Goal: Task Accomplishment & Management: Use online tool/utility

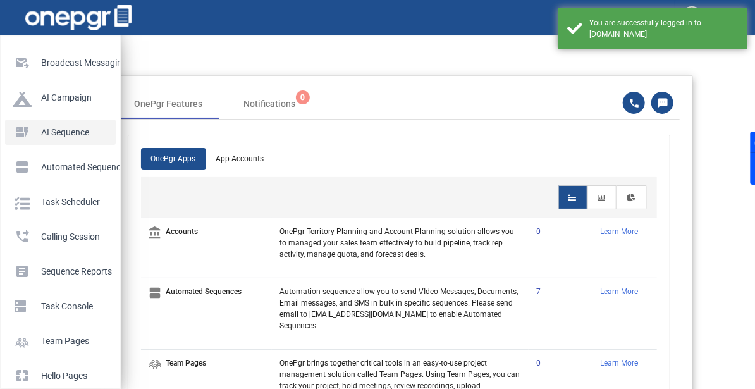
scroll to position [128, 0]
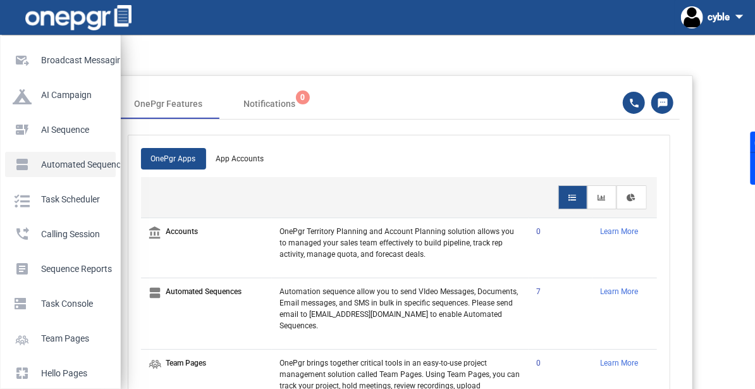
click at [50, 156] on p "Automated Sequences" at bounding box center [58, 164] width 90 height 19
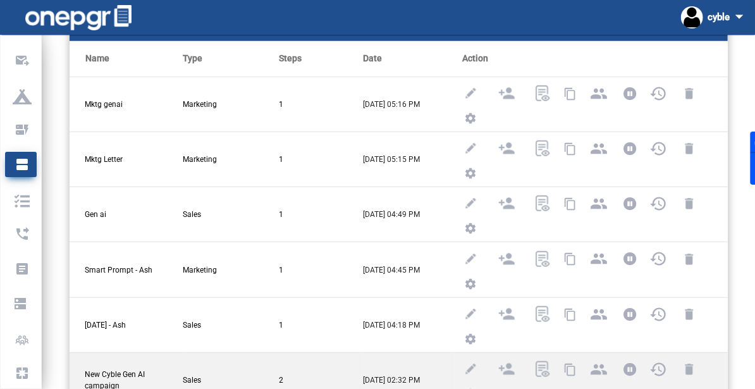
scroll to position [346, 0]
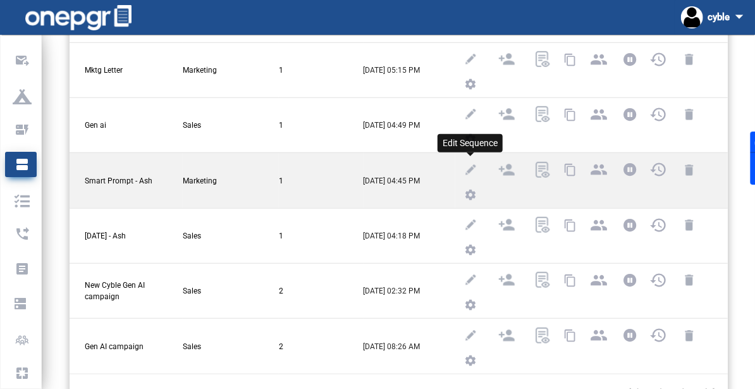
click at [473, 162] on img at bounding box center [471, 170] width 16 height 16
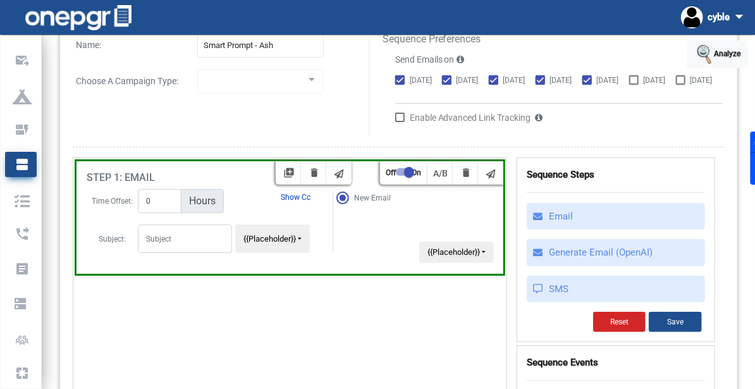
scroll to position [116, 0]
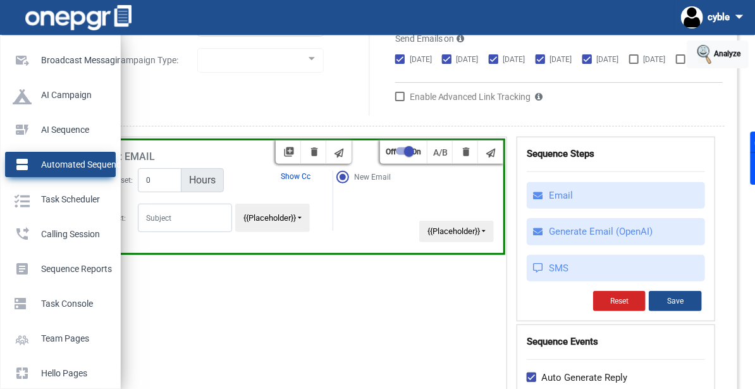
click at [24, 168] on p "Automated Sequences" at bounding box center [58, 164] width 90 height 19
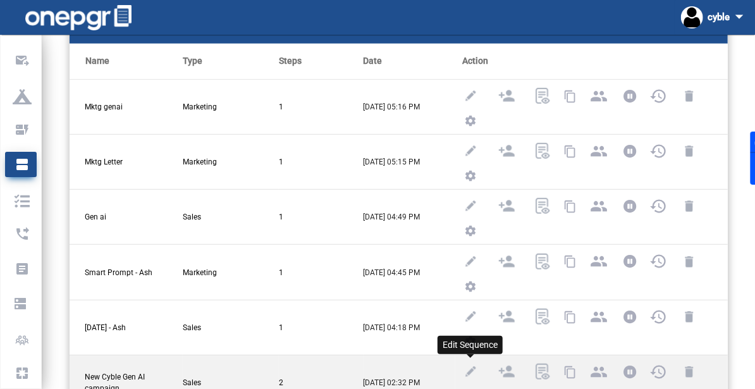
scroll to position [255, 0]
click at [474, 364] on img at bounding box center [471, 372] width 16 height 16
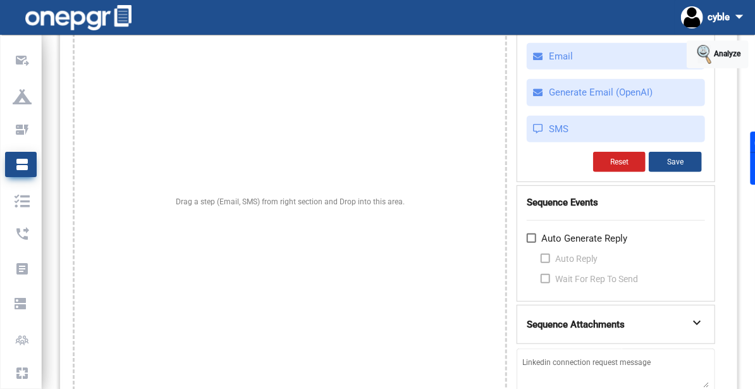
type input "New Cyble Gen AI campaign"
checkbox input "true"
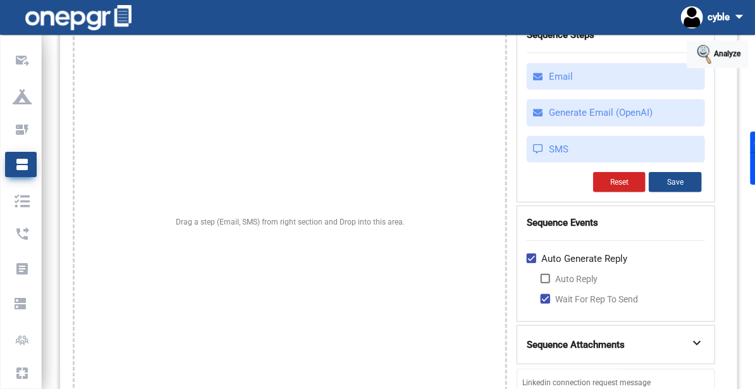
scroll to position [35, 0]
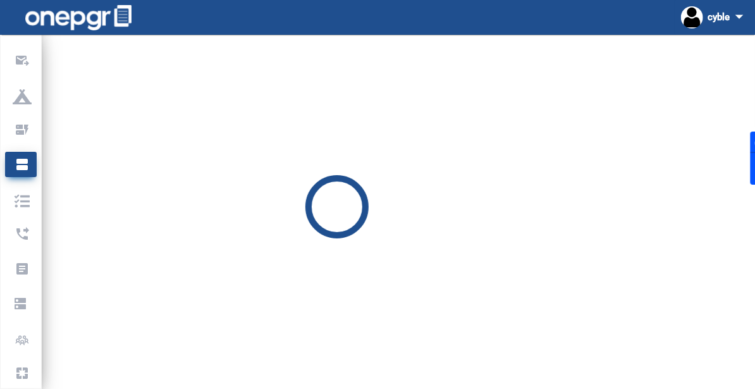
select select "0:0"
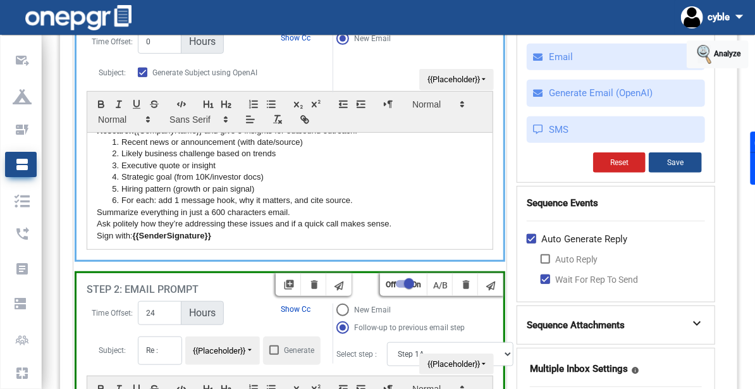
scroll to position [0, 0]
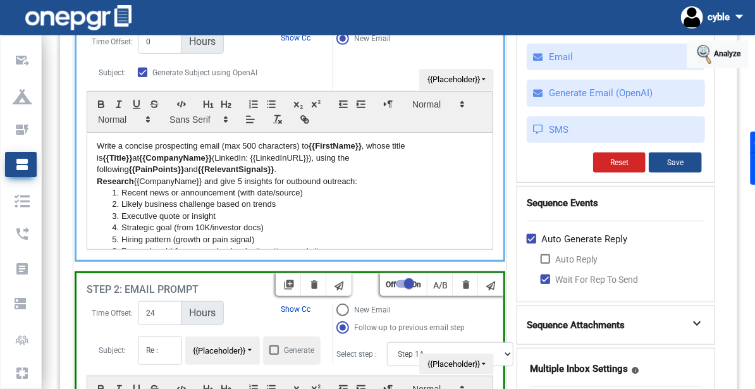
click at [287, 199] on li "Likely business challenge based on trends" at bounding box center [296, 204] width 374 height 11
copy div "Write a concise prospecting email (max 500 characters) to {{FirstName}} , whose…"
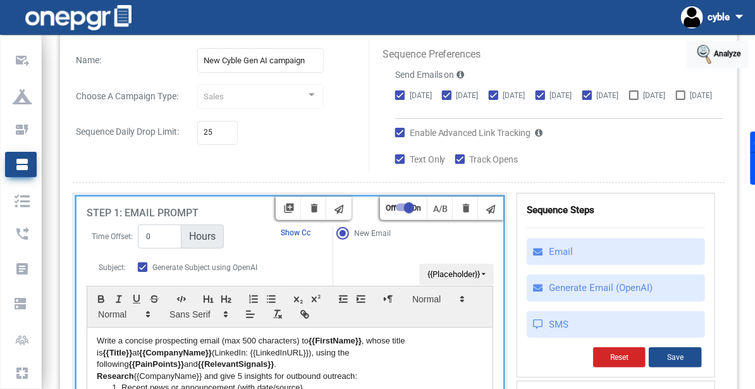
scroll to position [81, 0]
